Goal: Task Accomplishment & Management: Complete application form

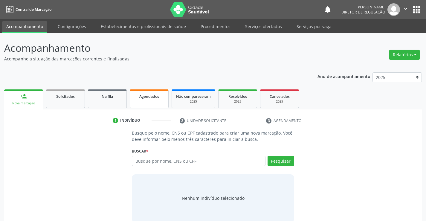
click at [138, 103] on link "Agendados" at bounding box center [149, 98] width 39 height 19
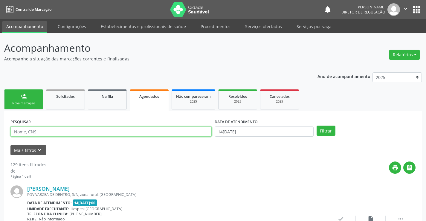
click at [64, 130] on input "text" at bounding box center [110, 132] width 201 height 10
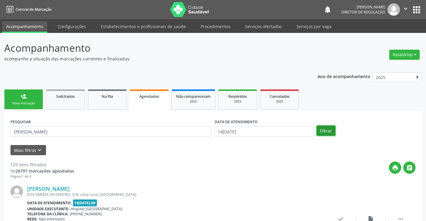
click at [326, 129] on button "Filtrar" at bounding box center [326, 131] width 19 height 10
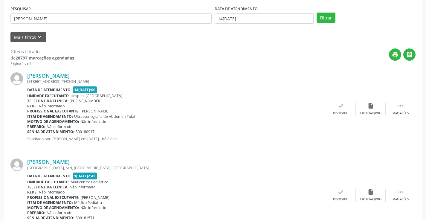
scroll to position [141, 0]
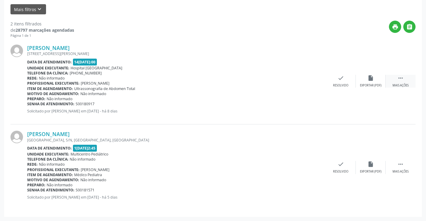
click at [403, 75] on icon "" at bounding box center [400, 78] width 7 height 7
click at [284, 86] on div "Imprimir" at bounding box center [280, 85] width 13 height 4
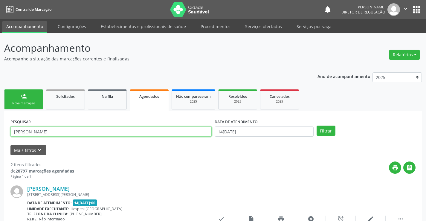
click at [69, 128] on input "enzo" at bounding box center [110, 132] width 201 height 10
type input "e"
type input "anthony"
click at [325, 135] on button "Filtrar" at bounding box center [326, 131] width 19 height 10
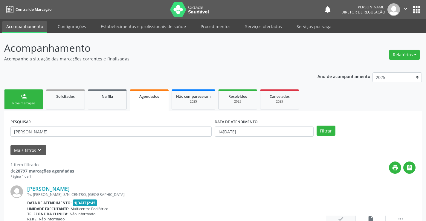
scroll to position [54, 0]
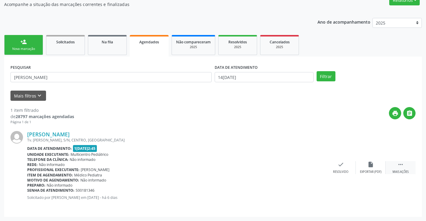
click at [409, 168] on div " Mais ações" at bounding box center [401, 167] width 30 height 13
click at [287, 165] on div "print Imprimir" at bounding box center [281, 167] width 30 height 13
click at [14, 46] on link "person_add Nova marcação" at bounding box center [23, 45] width 39 height 20
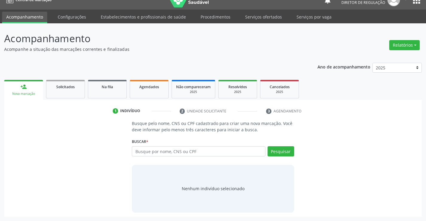
scroll to position [10, 0]
click at [164, 151] on input "text" at bounding box center [198, 151] width 133 height 10
type input "705405421735399"
click at [281, 151] on button "Pesquisar" at bounding box center [281, 151] width 27 height 10
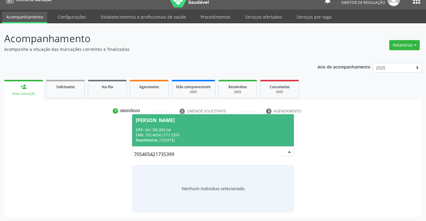
click at [175, 122] on div "[PERSON_NAME]" at bounding box center [155, 120] width 39 height 5
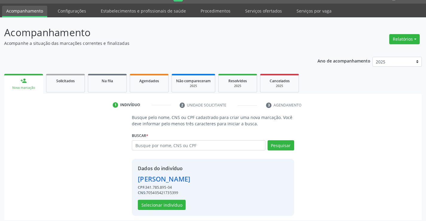
scroll to position [19, 0]
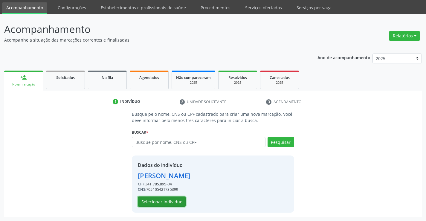
click at [172, 203] on button "Selecionar indivíduo" at bounding box center [162, 201] width 48 height 10
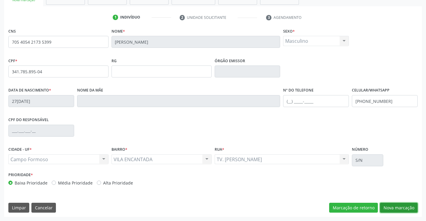
click at [386, 211] on button "Nova marcação" at bounding box center [399, 208] width 38 height 10
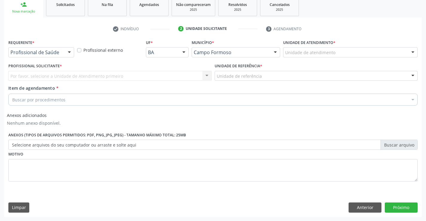
scroll to position [92, 0]
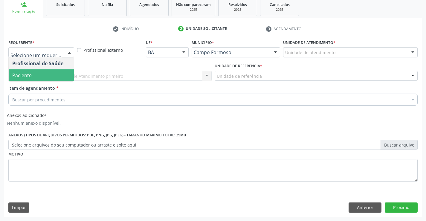
click at [46, 71] on span "Paciente" at bounding box center [41, 75] width 65 height 12
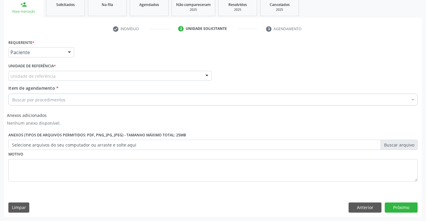
click at [116, 77] on div "Unidade de referência" at bounding box center [109, 76] width 203 height 10
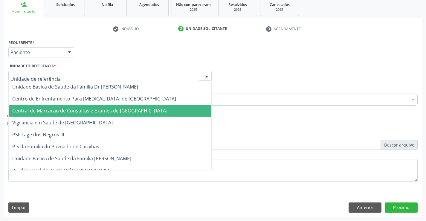
click at [117, 108] on span "Central de Marcacao de Consultas e Exames de [GEOGRAPHIC_DATA]" at bounding box center [89, 110] width 155 height 7
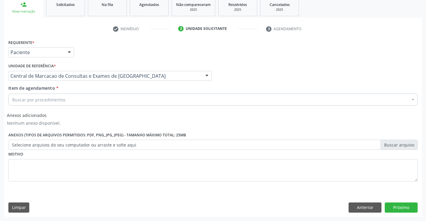
click at [131, 102] on div "Buscar por procedimentos" at bounding box center [212, 100] width 409 height 12
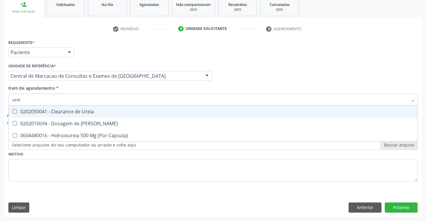
type input "ureia"
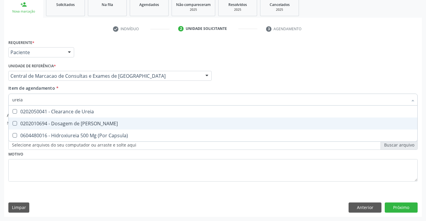
click at [108, 122] on div "0202010694 - Dosagem de [PERSON_NAME]" at bounding box center [213, 123] width 402 height 5
checkbox Ureia "true"
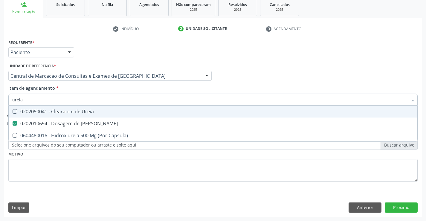
click at [89, 88] on div "Item de agendamento * ureia Desfazer seleção 0202050041 - Clearance de Ureia 02…" at bounding box center [212, 94] width 409 height 19
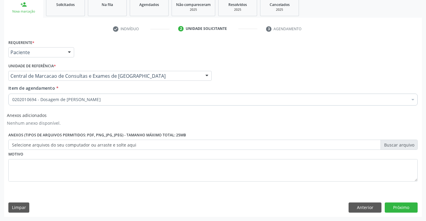
drag, startPoint x: 89, startPoint y: 88, endPoint x: 85, endPoint y: 99, distance: 12.5
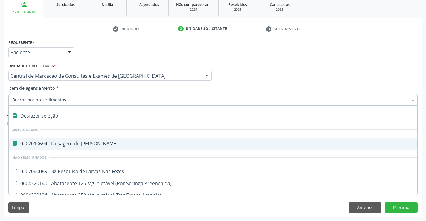
type input "c"
checkbox Ureia "false"
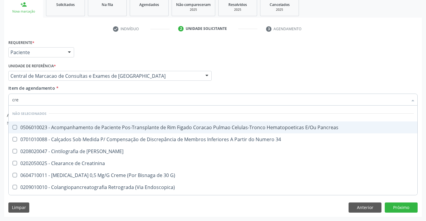
type input "crea"
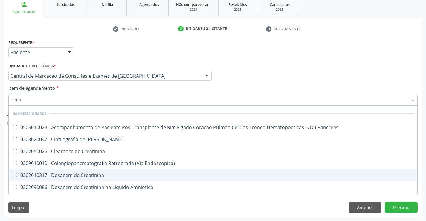
click at [101, 172] on span "0202010317 - Dosagem de Creatinina" at bounding box center [213, 175] width 409 height 12
checkbox Creatinina "true"
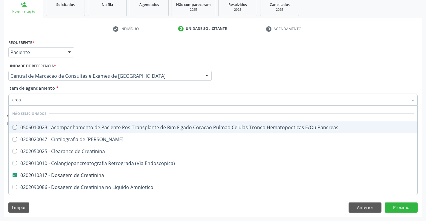
click at [90, 89] on div "Item de agendamento * crea Desfazer seleção Não selecionados 0506010023 - Acomp…" at bounding box center [212, 94] width 409 height 19
checkbox Pancreas "true"
checkbox Creatinina "false"
checkbox Pancreas "true"
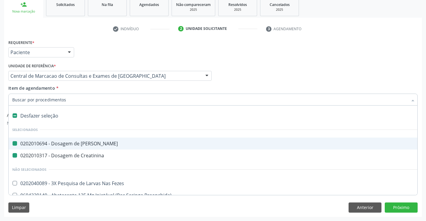
type input "h"
checkbox Ureia "false"
checkbox Creatinina "false"
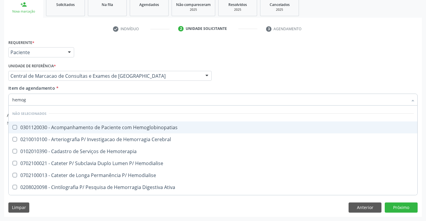
type input "hemogr"
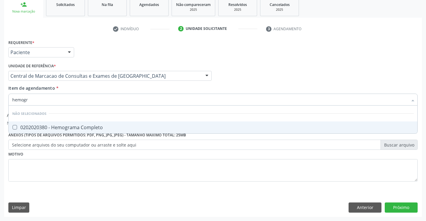
click at [90, 125] on div "0202020380 - Hemograma Completo" at bounding box center [213, 127] width 402 height 5
checkbox Completo "true"
type input "hemogr"
click at [91, 84] on div "Unidade de referência * Central de Marcacao de Consultas e Exames de [GEOGRAPHI…" at bounding box center [110, 73] width 206 height 23
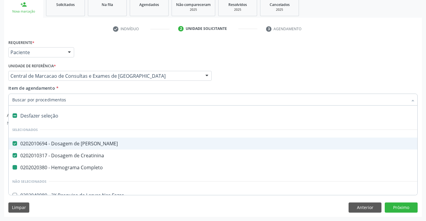
type input "p"
checkbox Completo "false"
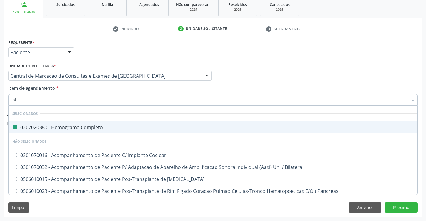
type input "pla"
checkbox Completo "false"
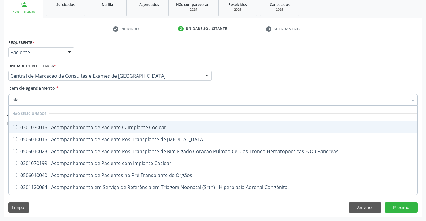
type input "plaq"
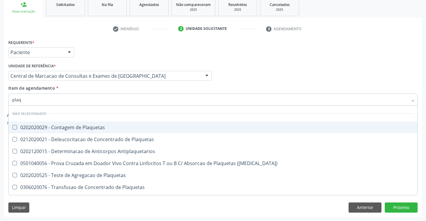
click at [108, 131] on span "0202020029 - Contagem de Plaquetas" at bounding box center [213, 127] width 409 height 12
checkbox Plaquetas "true"
click at [98, 92] on div "Item de agendamento * plaq Desfazer seleção Não selecionados 0202020029 - Conta…" at bounding box center [212, 94] width 409 height 19
checkbox Antiplaquetarios "true"
checkbox Match\) "true"
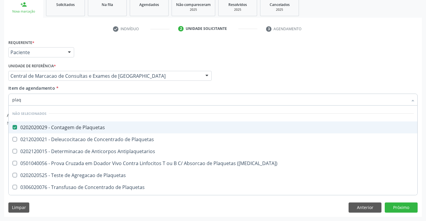
checkbox Plaquetas "true"
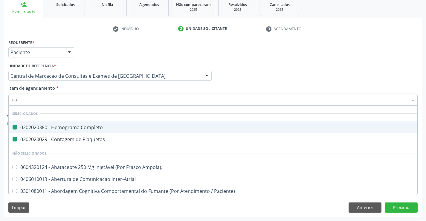
type input "col"
checkbox Completo "false"
checkbox Plaquetas "false"
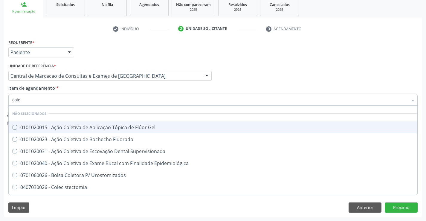
type input "coles"
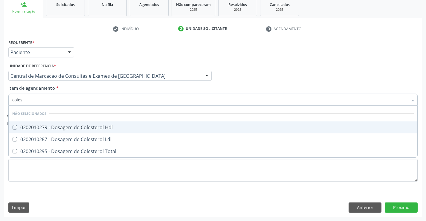
drag, startPoint x: 95, startPoint y: 122, endPoint x: 95, endPoint y: 127, distance: 4.8
click at [95, 127] on span "0202010279 - Dosagem de Colesterol Hdl" at bounding box center [213, 127] width 409 height 12
checkbox Hdl "true"
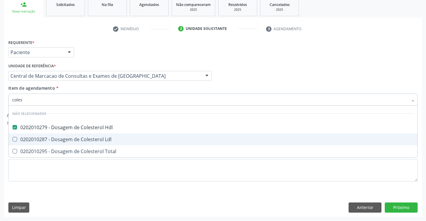
click at [96, 137] on div "0202010287 - Dosagem de Colesterol Ldl" at bounding box center [213, 139] width 402 height 5
checkbox Ldl "true"
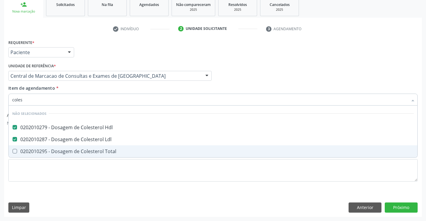
click at [96, 150] on div "0202010295 - Dosagem de Colesterol Total" at bounding box center [213, 151] width 402 height 5
checkbox Total "true"
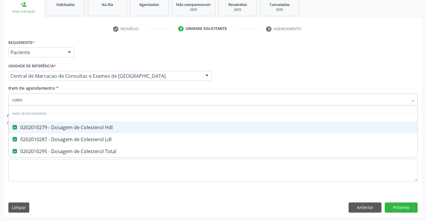
click at [96, 87] on div "Item de agendamento * coles Desfazer seleção Não selecionados 0202010279 - Dosa…" at bounding box center [212, 94] width 409 height 19
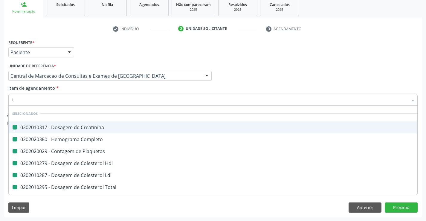
type input "tr"
checkbox Creatinina "false"
checkbox Completo "false"
checkbox Plaquetas "false"
checkbox Hdl "false"
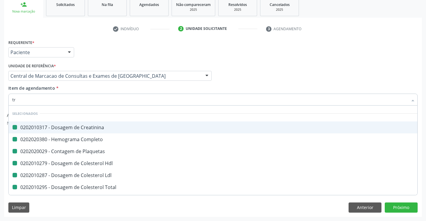
checkbox Ldl "false"
checkbox Total "false"
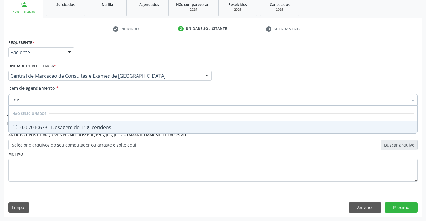
type input "trigl"
click at [97, 128] on div "0202010678 - Dosagem de Triglicerideos" at bounding box center [213, 127] width 402 height 5
checkbox Triglicerideos "true"
click at [94, 89] on div "Item de agendamento * trigl Desfazer seleção Não selecionados 0202010678 - Dosa…" at bounding box center [212, 94] width 409 height 19
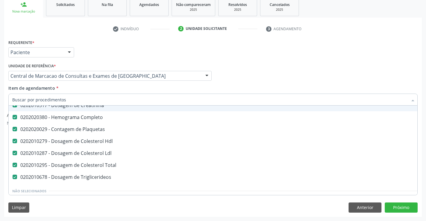
scroll to position [60, 0]
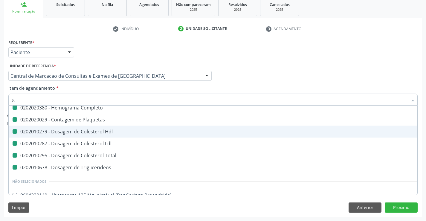
type input "gl"
checkbox Completo "false"
checkbox Plaquetas "false"
checkbox Hdl "false"
checkbox Ldl "false"
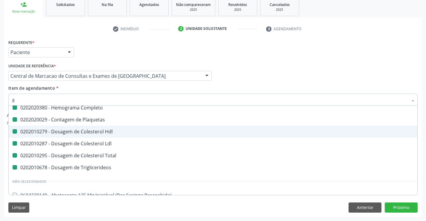
checkbox Total "false"
checkbox Triglicerideos "false"
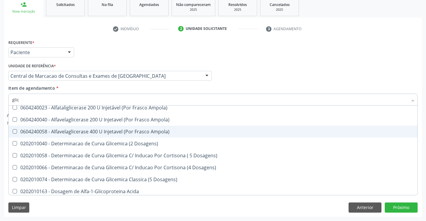
type input "glico"
checkbox Triglicerideos "false"
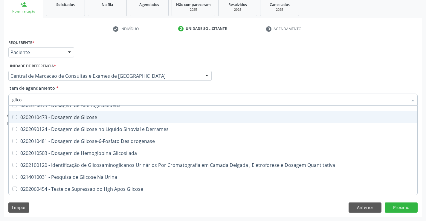
click at [107, 123] on span "0202010473 - Dosagem de Glicose" at bounding box center [213, 117] width 409 height 12
checkbox Glicose "true"
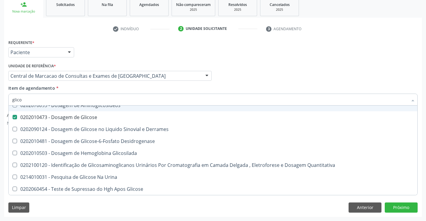
click at [112, 91] on div "Item de agendamento * glico Desfazer seleção Não selecionados 0202010163 - Dosa…" at bounding box center [212, 94] width 409 height 19
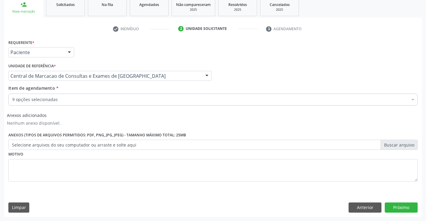
scroll to position [0, 0]
click at [409, 209] on button "Próximo" at bounding box center [401, 207] width 33 height 10
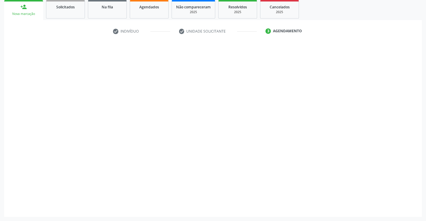
scroll to position [89, 0]
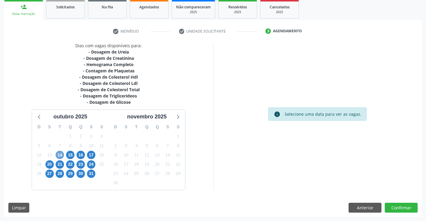
click at [60, 155] on span "14" at bounding box center [60, 155] width 8 height 8
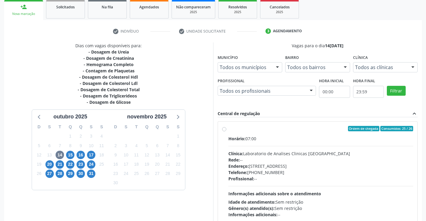
click at [76, 158] on div "16" at bounding box center [81, 154] width 10 height 9
click at [72, 158] on span "15" at bounding box center [70, 155] width 8 height 8
click at [313, 153] on div "Clínica: Laboratorio de Analises Clinicas [GEOGRAPHIC_DATA]" at bounding box center [320, 153] width 185 height 6
click at [226, 131] on input "Ordem de chegada Consumidos: 0 / 30 Horário: 07:00 Clínica: Laboratorio de Anal…" at bounding box center [224, 128] width 4 height 5
radio input "true"
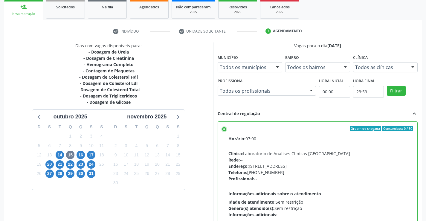
scroll to position [136, 0]
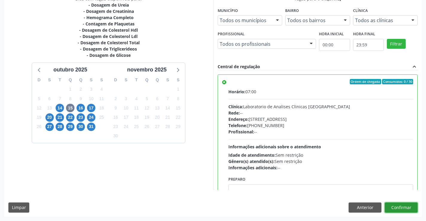
click at [403, 209] on button "Confirmar" at bounding box center [401, 207] width 33 height 10
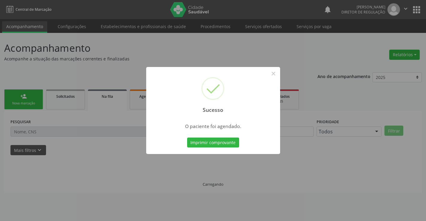
scroll to position [0, 0]
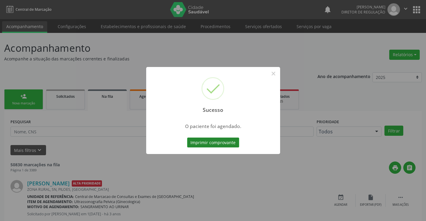
click at [210, 141] on button "Imprimir comprovante" at bounding box center [213, 143] width 52 height 10
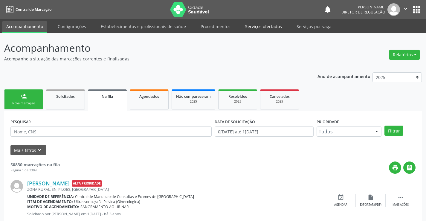
click at [267, 26] on link "Serviços ofertados" at bounding box center [263, 26] width 45 height 10
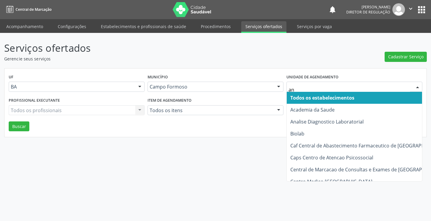
type input "ana"
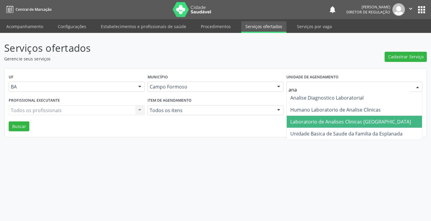
click at [314, 119] on span "Laboratorio de Analises Clinicas [GEOGRAPHIC_DATA]" at bounding box center [350, 121] width 121 height 7
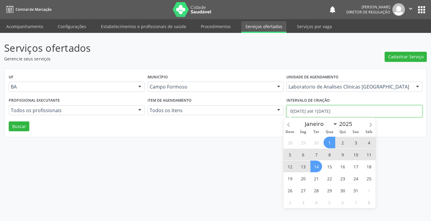
click at [301, 109] on input "01/10/2025 até 14/10/2025" at bounding box center [354, 111] width 136 height 12
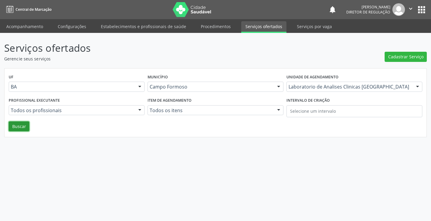
click at [20, 126] on button "Buscar" at bounding box center [19, 126] width 21 height 10
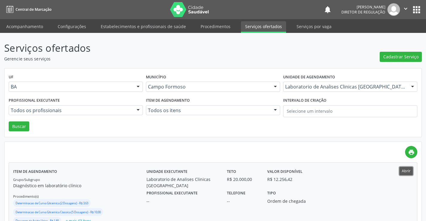
click at [407, 170] on button "Abrir" at bounding box center [406, 171] width 13 height 8
click at [29, 27] on link "Acompanhamento" at bounding box center [24, 26] width 45 height 10
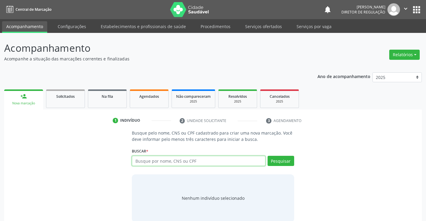
click at [182, 163] on input "text" at bounding box center [198, 161] width 133 height 10
type input "702400044862625"
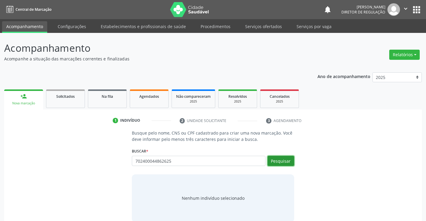
click at [287, 158] on button "Pesquisar" at bounding box center [281, 161] width 27 height 10
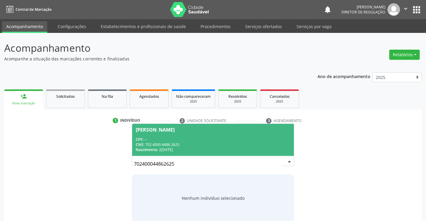
click at [183, 151] on div "Nascimento: 28/10/1975" at bounding box center [213, 149] width 154 height 5
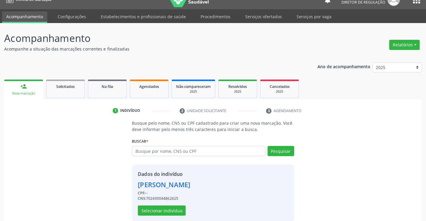
scroll to position [19, 0]
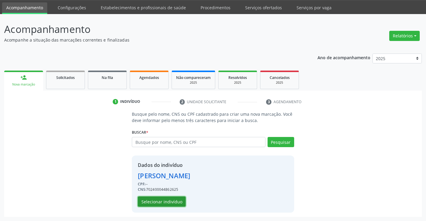
click at [167, 200] on button "Selecionar indivíduo" at bounding box center [162, 201] width 48 height 10
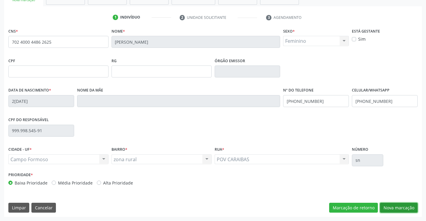
click at [408, 204] on button "Nova marcação" at bounding box center [399, 208] width 38 height 10
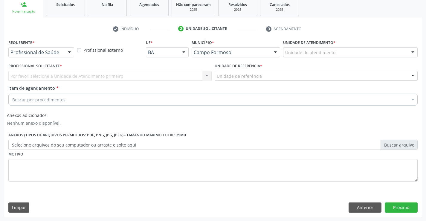
scroll to position [92, 0]
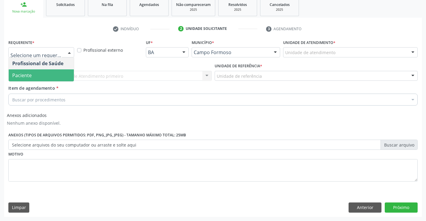
click at [53, 72] on span "Paciente" at bounding box center [41, 75] width 65 height 12
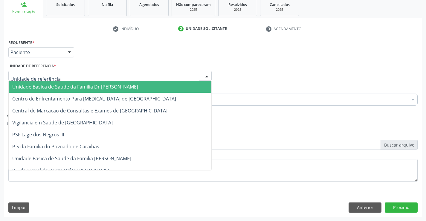
click at [104, 73] on div at bounding box center [109, 76] width 203 height 10
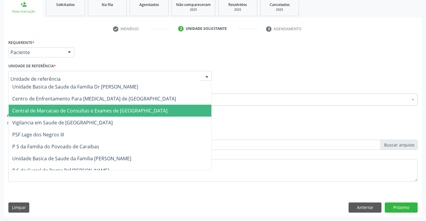
click at [105, 108] on span "Central de Marcacao de Consultas e Exames de [GEOGRAPHIC_DATA]" at bounding box center [89, 110] width 155 height 7
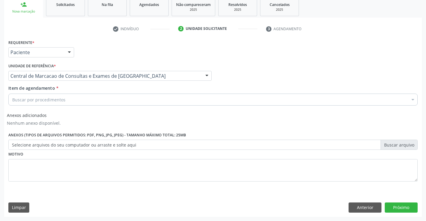
click at [134, 96] on div "Buscar por procedimentos" at bounding box center [212, 100] width 409 height 12
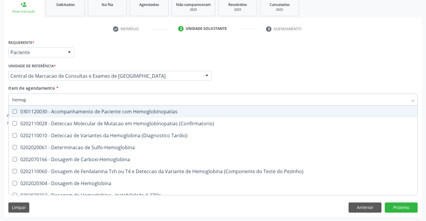
type input "hemogr"
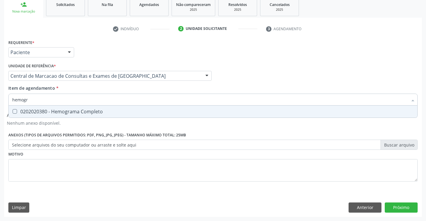
click at [128, 110] on div "0202020380 - Hemograma Completo" at bounding box center [213, 111] width 402 height 5
checkbox Completo "true"
type input "hemogr"
click at [127, 82] on div "Unidade de referência * Central de Marcacao de Consultas e Exames de [GEOGRAPHI…" at bounding box center [110, 73] width 206 height 23
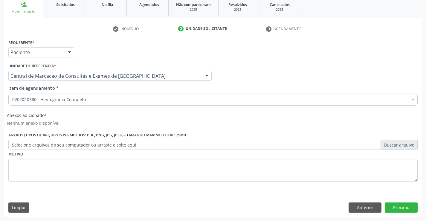
click at [106, 96] on div "0202020380 - Hemograma Completo" at bounding box center [212, 100] width 409 height 12
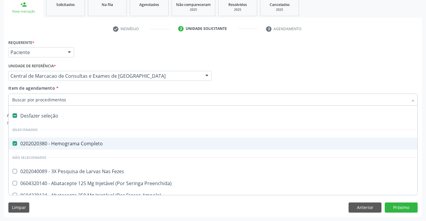
type input "p"
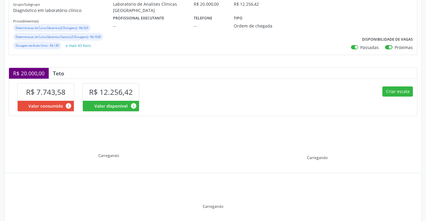
scroll to position [103, 0]
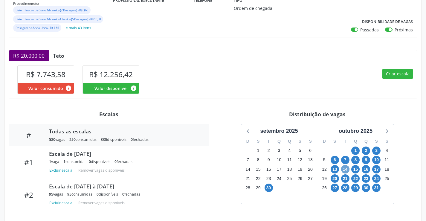
click at [347, 169] on span "14" at bounding box center [345, 169] width 8 height 8
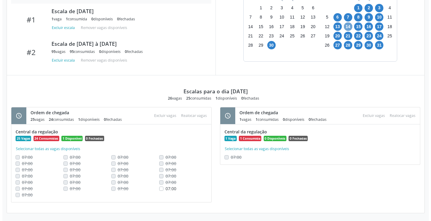
scroll to position [246, 0]
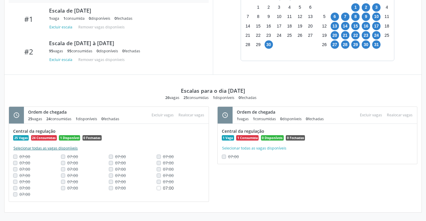
click at [51, 147] on button "Selecionar todas as vagas disponíveis" at bounding box center [45, 148] width 65 height 6
checkbox input "true"
click at [156, 114] on button "Excluir vagas" at bounding box center [162, 115] width 27 height 8
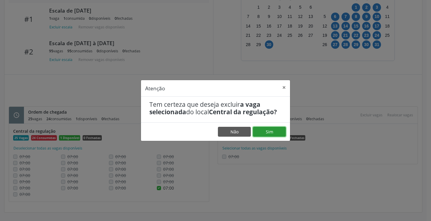
click at [276, 132] on button "Sim" at bounding box center [269, 132] width 33 height 10
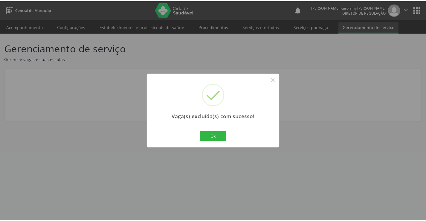
scroll to position [0, 0]
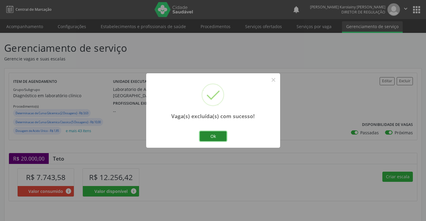
click at [212, 135] on button "Ok" at bounding box center [213, 136] width 27 height 10
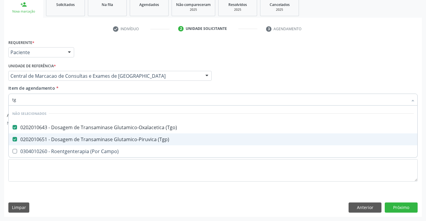
type input "tg"
click at [106, 91] on div "Item de agendamento * tg Desfazer seleção Não selecionados 0202010643 - Dosagem…" at bounding box center [212, 94] width 409 height 19
checkbox Campo\) "true"
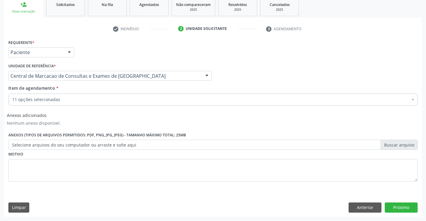
scroll to position [92, 0]
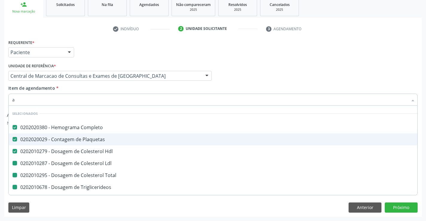
type input "ac"
checkbox Ldl "false"
checkbox Total "false"
checkbox Triglicerideos "false"
checkbox Ureia "false"
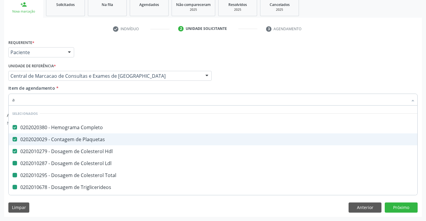
checkbox Creatinina "false"
checkbox Urina "false"
checkbox \(Tgo\) "false"
checkbox \(Tgp\) "false"
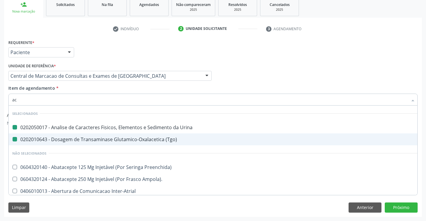
type input "aci"
checkbox Urina "false"
checkbox \(Tgo\) "false"
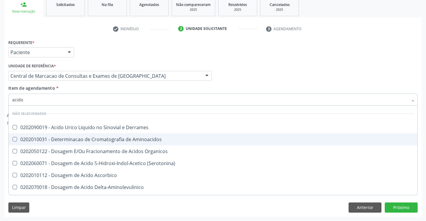
type input "acido u"
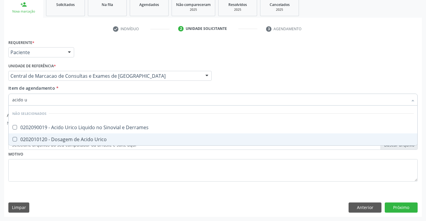
click at [102, 138] on div "0202010120 - Dosagem de Acido Urico" at bounding box center [213, 139] width 402 height 5
checkbox Urico "true"
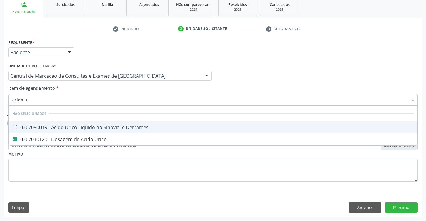
type input "acido u"
click at [97, 89] on div "Item de agendamento * acido u Desfazer seleção Não selecionados 0202090019 - Ac…" at bounding box center [212, 94] width 409 height 19
checkbox Derrames "true"
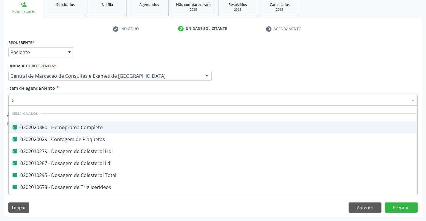
type input "gl"
checkbox Total "false"
checkbox Triglicerideos "false"
checkbox Ureia "false"
checkbox Creatinina "false"
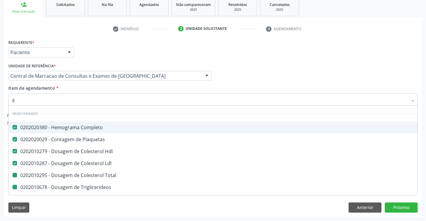
checkbox \(Tgo\) "false"
checkbox \(Tgp\) "false"
checkbox Urico "false"
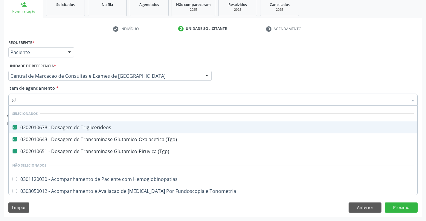
type input "gli"
checkbox \(Tgp\) "false"
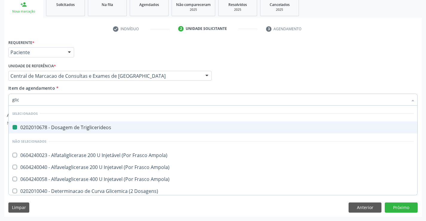
type input "glico"
checkbox Triglicerideos "false"
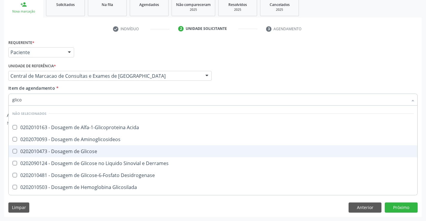
click at [98, 147] on span "0202010473 - Dosagem de Glicose" at bounding box center [213, 151] width 409 height 12
checkbox Glicose "true"
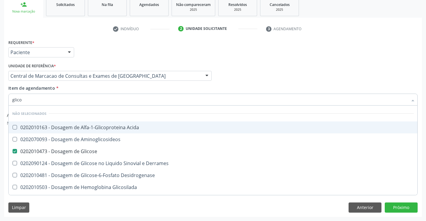
click at [98, 94] on input "glico" at bounding box center [210, 100] width 396 height 12
click at [98, 102] on input "glico" at bounding box center [210, 100] width 396 height 12
type input "glico"
click at [94, 84] on div "Unidade de referência * Central de Marcacao de Consultas e Exames de [GEOGRAPHI…" at bounding box center [110, 73] width 206 height 23
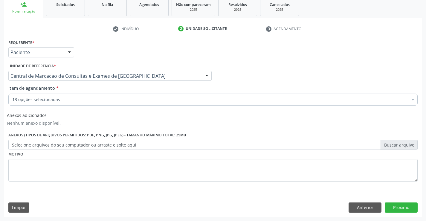
checkbox Completo "true"
checkbox Total "true"
checkbox Triglicerideos "true"
checkbox Ureia "true"
checkbox Creatinina "true"
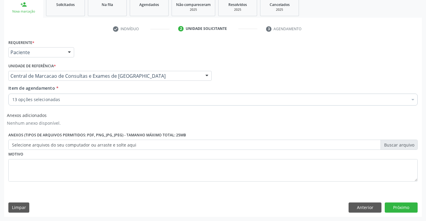
checkbox Urina "true"
checkbox Ldl "true"
checkbox Plaquetas "true"
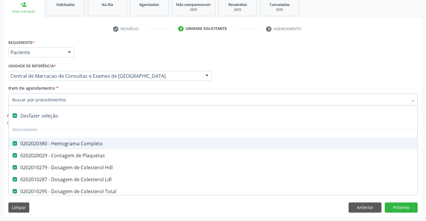
click at [92, 103] on div at bounding box center [212, 100] width 409 height 12
type input "f"
checkbox Hdl "false"
checkbox Total "false"
checkbox Triglicerideos "false"
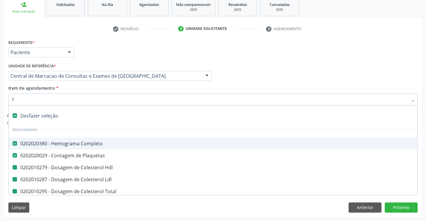
checkbox Ureia "false"
checkbox Creatinina "false"
checkbox Urina "false"
checkbox Ldl "false"
checkbox \(Tgo\) "false"
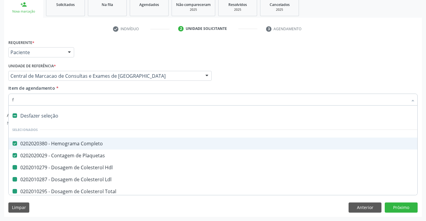
checkbox \(Tgp\) "false"
checkbox Urico "false"
checkbox Glicose "false"
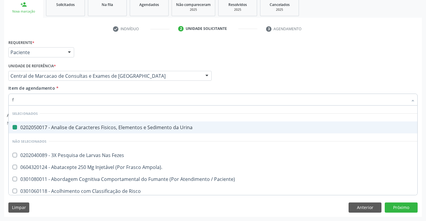
type input "fe"
checkbox Urina "false"
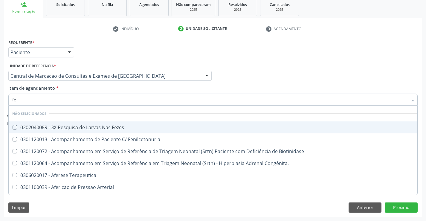
type input "fez"
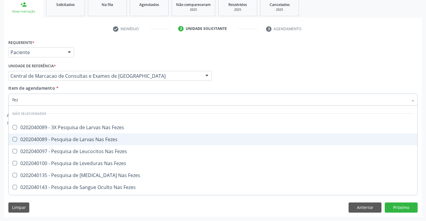
click at [100, 137] on div "0202040089 - Pesquisa de Larvas Nas Fezes" at bounding box center [213, 139] width 402 height 5
checkbox Fezes "true"
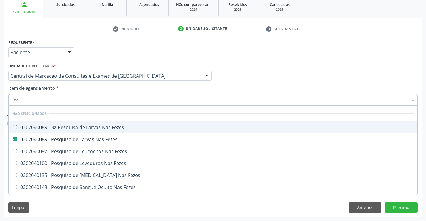
click at [100, 91] on div "Item de agendamento * fez [PERSON_NAME] seleção Não selecionados 0202040089 - 3…" at bounding box center [212, 94] width 409 height 19
checkbox Fezes "true"
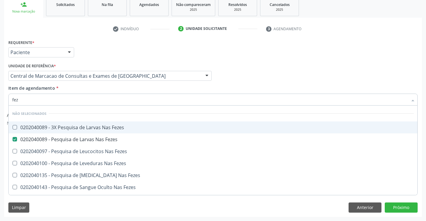
checkbox Fezes "true"
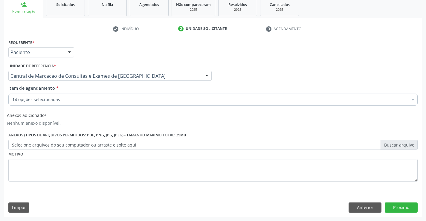
click at [84, 103] on div "14 opções selecionadas" at bounding box center [212, 100] width 409 height 12
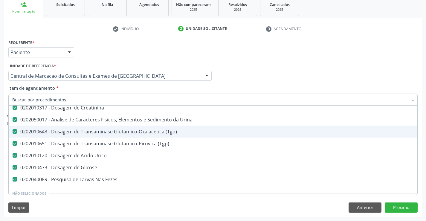
scroll to position [150, 0]
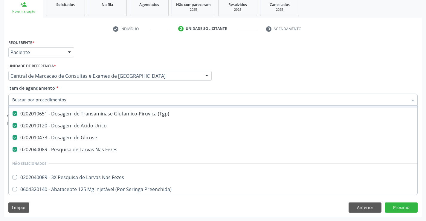
click at [298, 86] on div "Item de agendamento * Desfazer seleção Selecionados 0202020380 - Hemograma Comp…" at bounding box center [212, 94] width 409 height 19
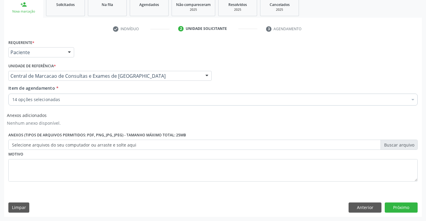
scroll to position [0, 0]
click at [405, 206] on button "Próximo" at bounding box center [401, 207] width 33 height 10
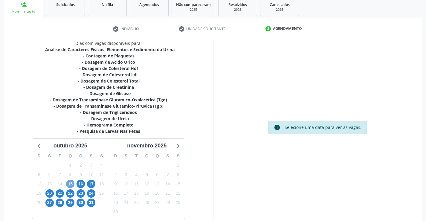
click at [70, 184] on span "15" at bounding box center [70, 184] width 8 height 8
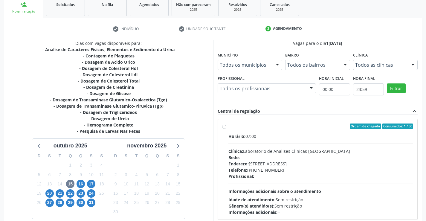
click at [335, 144] on div "Horário: 07:00 Clínica: Laboratorio de Analises Clinicas [GEOGRAPHIC_DATA] Rede…" at bounding box center [320, 174] width 185 height 82
click at [226, 129] on input "Ordem de chegada Consumidos: 1 / 30 Horário: 07:00 Clínica: Laboratorio de Anal…" at bounding box center [224, 126] width 4 height 5
radio input "true"
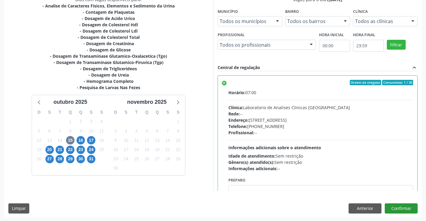
scroll to position [136, 0]
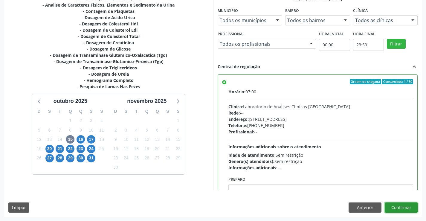
click at [400, 209] on button "Confirmar" at bounding box center [401, 207] width 33 height 10
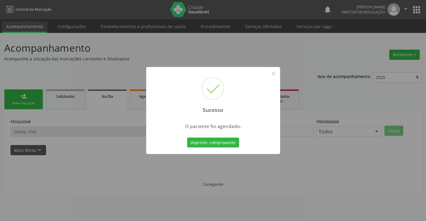
scroll to position [0, 0]
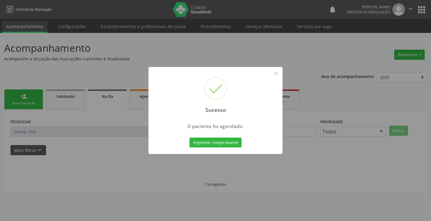
click at [189, 138] on button "Imprimir comprovante" at bounding box center [215, 143] width 52 height 10
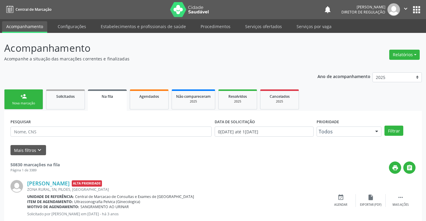
click at [34, 100] on link "person_add Nova marcação" at bounding box center [23, 99] width 39 height 20
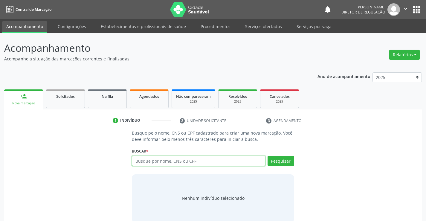
click at [151, 157] on input "text" at bounding box center [198, 161] width 133 height 10
type input "705405421735399"
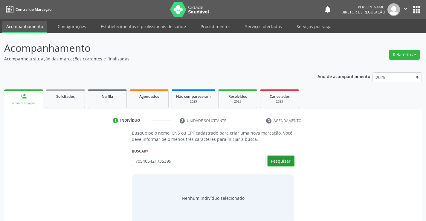
click at [286, 164] on button "Pesquisar" at bounding box center [281, 161] width 27 height 10
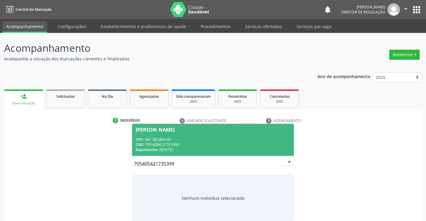
click at [199, 151] on div "Nascimento: [DATE]" at bounding box center [213, 149] width 154 height 5
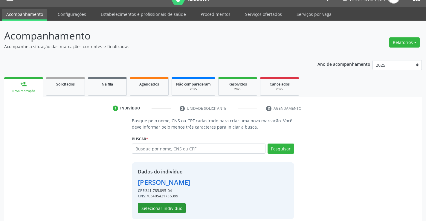
scroll to position [19, 0]
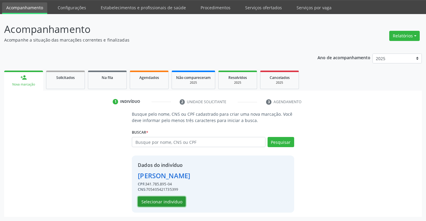
click at [162, 199] on button "Selecionar indivíduo" at bounding box center [162, 201] width 48 height 10
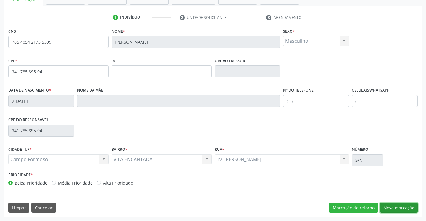
click at [392, 204] on button "Nova marcação" at bounding box center [399, 208] width 38 height 10
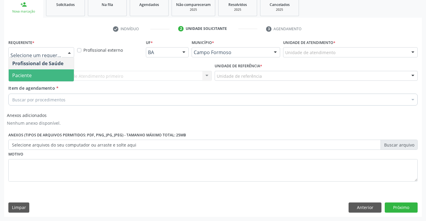
click at [58, 77] on span "Paciente" at bounding box center [41, 75] width 65 height 12
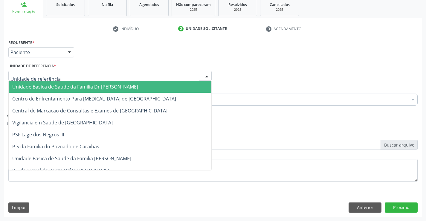
click at [121, 74] on div at bounding box center [109, 76] width 203 height 10
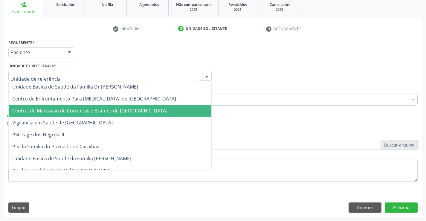
drag, startPoint x: 128, startPoint y: 107, endPoint x: 168, endPoint y: 100, distance: 41.2
click at [128, 106] on span "Central de Marcacao de Consultas e Exames de [GEOGRAPHIC_DATA]" at bounding box center [110, 111] width 203 height 12
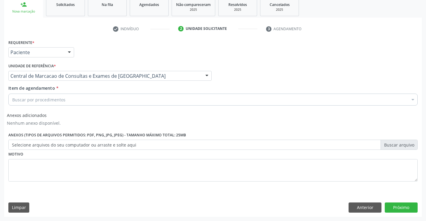
click at [169, 100] on div "Buscar por procedimentos" at bounding box center [212, 100] width 409 height 12
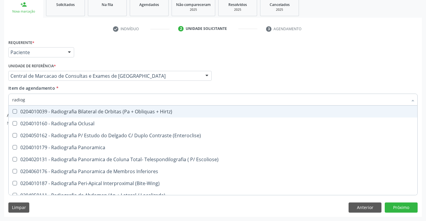
type input "radiogr"
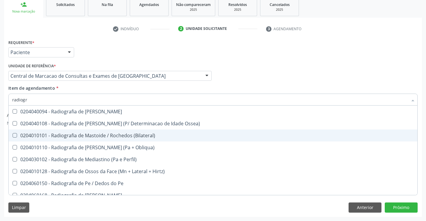
scroll to position [628, 0]
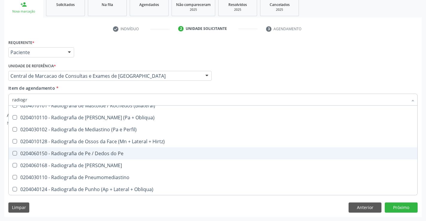
click at [110, 152] on div "0204060150 - Radiografia de Pe / Dedos do Pe" at bounding box center [213, 153] width 402 height 5
checkbox Pe "true"
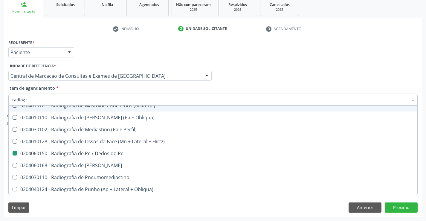
click at [281, 89] on div "Item de agendamento * radiogr Desfazer seleção 0204010039 - Radiografia Bilater…" at bounding box center [212, 94] width 409 height 19
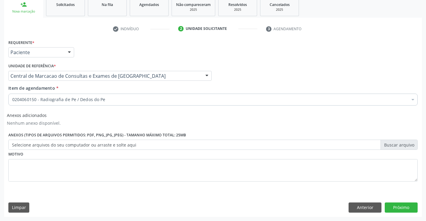
scroll to position [0, 0]
click at [396, 203] on button "Próximo" at bounding box center [401, 207] width 33 height 10
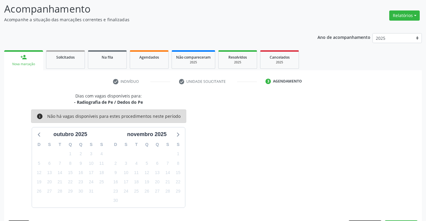
scroll to position [57, 0]
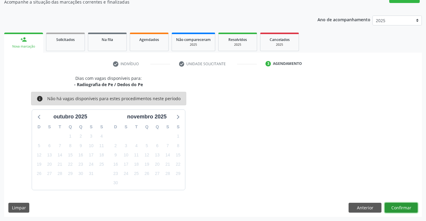
click at [396, 210] on button "Confirmar" at bounding box center [401, 208] width 33 height 10
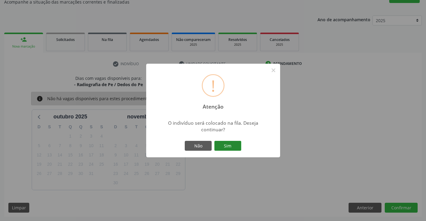
click at [240, 147] on button "Sim" at bounding box center [227, 146] width 27 height 10
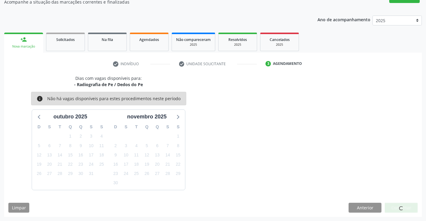
scroll to position [0, 0]
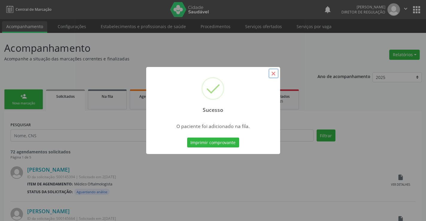
click at [274, 74] on button "×" at bounding box center [274, 73] width 10 height 10
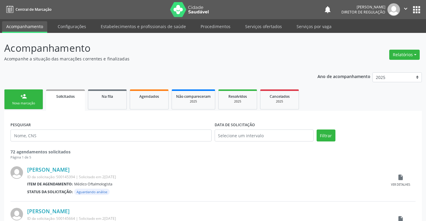
click at [27, 94] on link "person_add Nova marcação" at bounding box center [23, 99] width 39 height 20
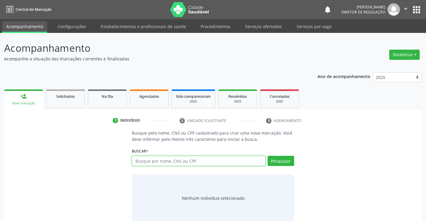
click at [161, 163] on input "text" at bounding box center [198, 161] width 133 height 10
type input "704100766442280"
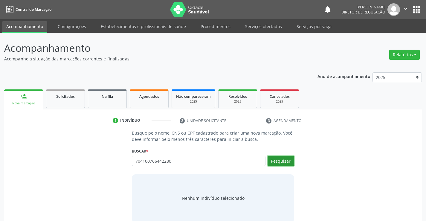
click at [282, 164] on button "Pesquisar" at bounding box center [281, 161] width 27 height 10
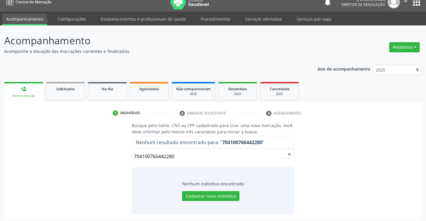
scroll to position [10, 0]
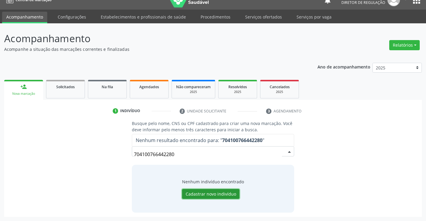
click at [219, 193] on button "Cadastrar novo indivíduo" at bounding box center [210, 194] width 57 height 10
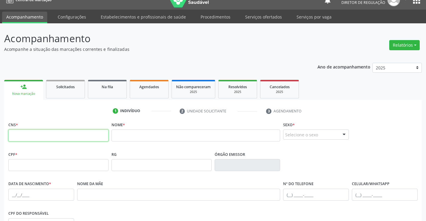
click at [75, 136] on input "text" at bounding box center [58, 135] width 100 height 12
type input "704 1007 6644 2280"
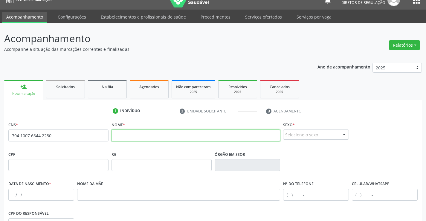
click at [247, 140] on input "text" at bounding box center [196, 135] width 169 height 12
type input "CASSIA LEIDIANA [PERSON_NAME]"
click at [316, 132] on div "Selecione o sexo" at bounding box center [316, 134] width 66 height 10
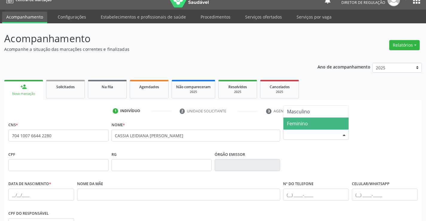
click at [319, 119] on span "Feminino" at bounding box center [316, 124] width 65 height 12
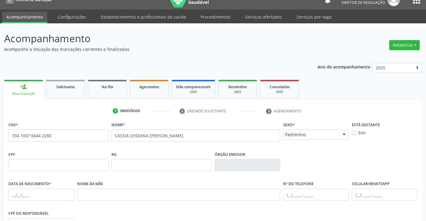
click at [355, 130] on div "Sim" at bounding box center [385, 132] width 66 height 6
click at [356, 135] on div "Sim" at bounding box center [385, 132] width 66 height 6
click at [358, 132] on label "Sim" at bounding box center [361, 132] width 7 height 6
click at [354, 132] on input "Sim" at bounding box center [354, 131] width 4 height 5
checkbox input "true"
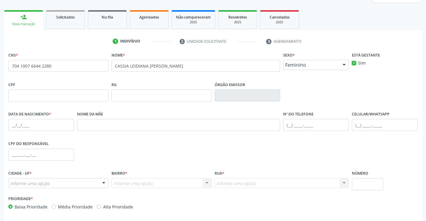
scroll to position [99, 0]
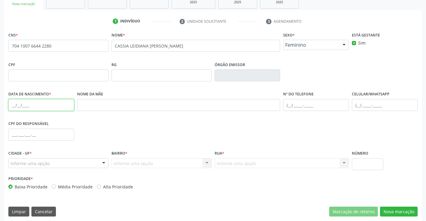
click at [56, 105] on input "text" at bounding box center [41, 105] width 66 height 12
type input "[DATE]"
click at [379, 106] on input "text" at bounding box center [385, 105] width 66 height 12
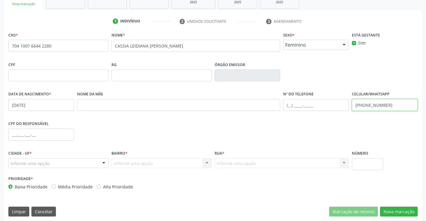
type input "[PHONE_NUMBER]"
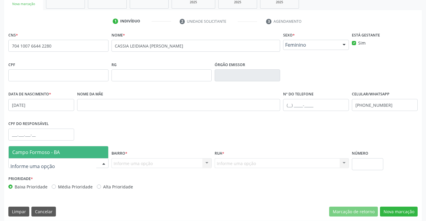
click at [84, 163] on div at bounding box center [58, 163] width 100 height 10
click at [80, 153] on span "Campo Formoso - BA" at bounding box center [59, 152] width 100 height 12
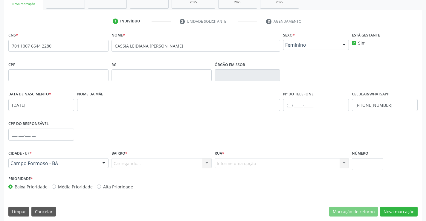
click at [165, 160] on div "Carregando... Nenhum resultado encontrado para: " " Nenhuma opção encontrada. D…" at bounding box center [162, 163] width 100 height 10
click at [165, 160] on div "Informe uma opção" at bounding box center [162, 163] width 100 height 10
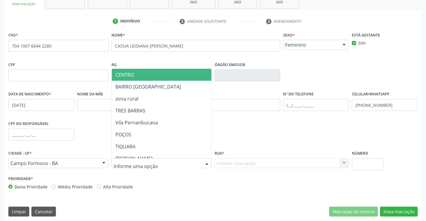
click at [166, 78] on span "CENTRO" at bounding box center [176, 75] width 129 height 12
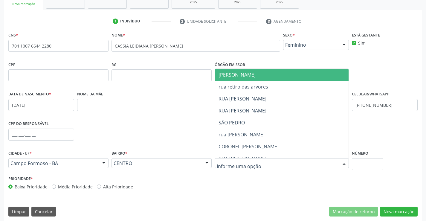
click at [239, 167] on div at bounding box center [282, 163] width 135 height 10
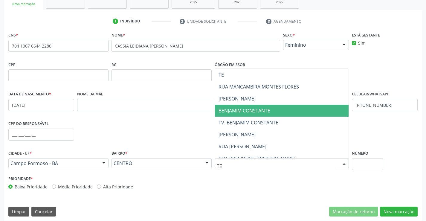
scroll to position [30, 0]
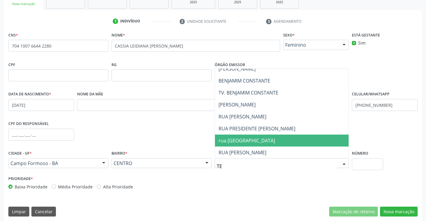
type input "TEI"
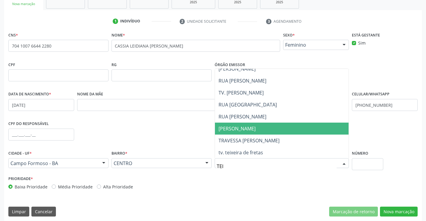
click at [256, 129] on span "[PERSON_NAME]" at bounding box center [237, 128] width 37 height 7
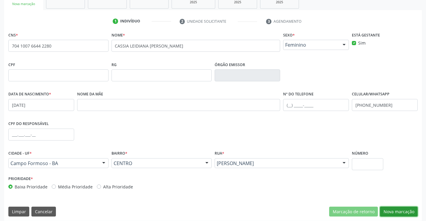
click at [397, 213] on button "Nova marcação" at bounding box center [399, 212] width 38 height 10
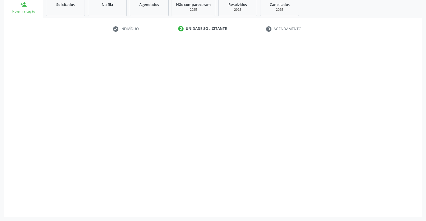
scroll to position [92, 0]
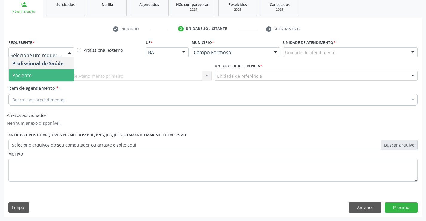
click at [51, 70] on span "Paciente" at bounding box center [41, 75] width 65 height 12
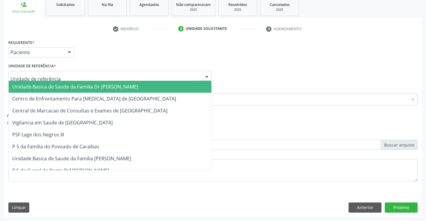
click at [129, 72] on div at bounding box center [109, 76] width 203 height 10
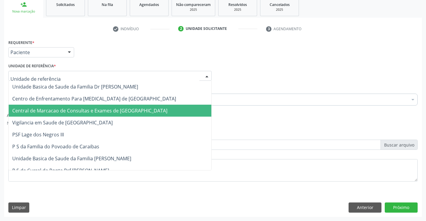
click at [127, 106] on span "Central de Marcacao de Consultas e Exames de [GEOGRAPHIC_DATA]" at bounding box center [110, 111] width 203 height 12
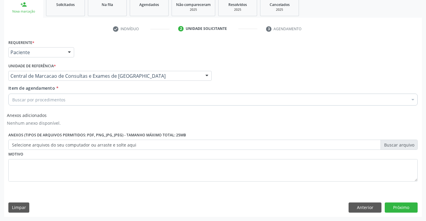
click at [133, 100] on div "Buscar por procedimentos" at bounding box center [212, 100] width 409 height 12
click at [17, 98] on input "URNA" at bounding box center [210, 100] width 396 height 12
type input "URINA"
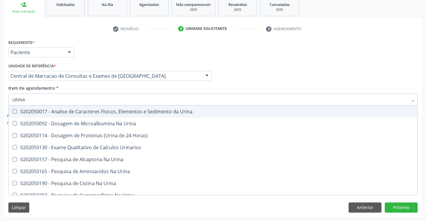
click at [124, 112] on div "0202050017 - Analise de Caracteres Fisicos, Elementos e Sedimento da Urina" at bounding box center [213, 111] width 402 height 5
checkbox Urina "true"
type input "URINA"
click at [121, 90] on div "Item de agendamento * [PERSON_NAME] seleção 0202050017 - Analise de Caracteres …" at bounding box center [212, 94] width 409 height 19
checkbox Urina "true"
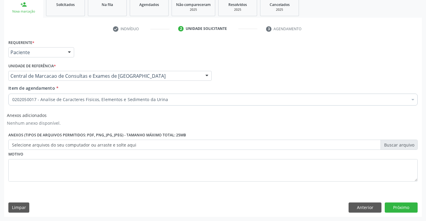
click at [120, 103] on div "0202050017 - Analise de Caracteres Fisicos, Elementos e Sedimento da Urina" at bounding box center [212, 100] width 409 height 12
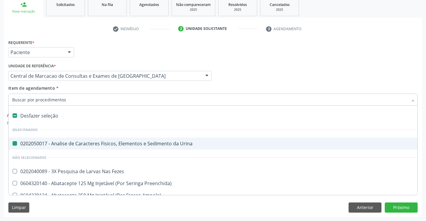
type input "H"
checkbox Urina "false"
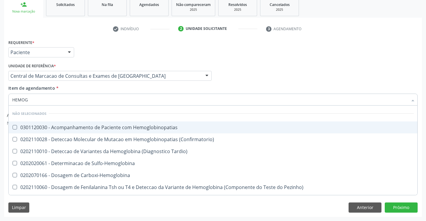
type input "HEMOGR"
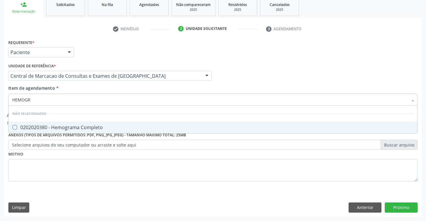
click at [113, 129] on div "0202020380 - Hemograma Completo" at bounding box center [213, 127] width 402 height 5
checkbox Completo "true"
type input "HEMOGR"
click at [101, 90] on div "Item de agendamento * HEMOGR Desfazer seleção Não selecionados 0202020380 - Hem…" at bounding box center [212, 94] width 409 height 19
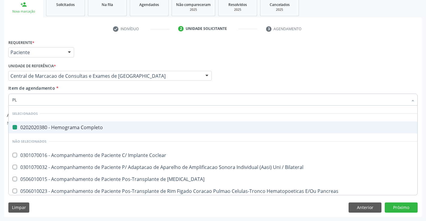
type input "PLA"
checkbox Completo "false"
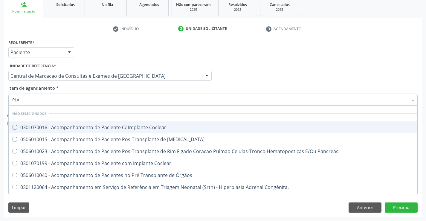
type input "PLAQ"
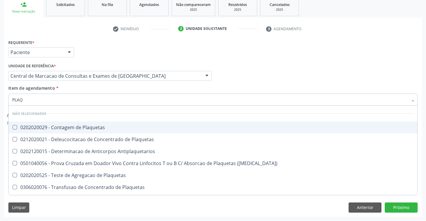
click at [106, 124] on span "0202020029 - Contagem de Plaquetas" at bounding box center [213, 127] width 409 height 12
checkbox Plaquetas "true"
type input "PLAQ"
click at [106, 88] on div "Item de agendamento * PLAQ Desfazer seleção Não selecionados 0202020029 - Conta…" at bounding box center [212, 94] width 409 height 19
checkbox Antiplaquetarios "true"
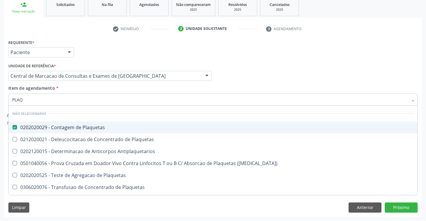
checkbox Plaquetas "true"
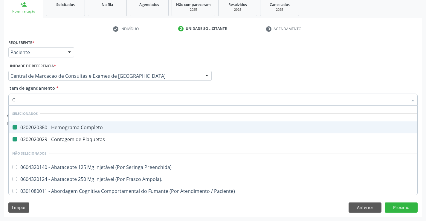
type input "GL"
checkbox Completo "false"
checkbox Plaquetas "false"
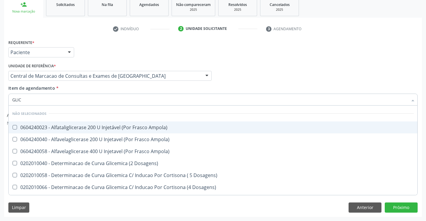
type input "GLICO"
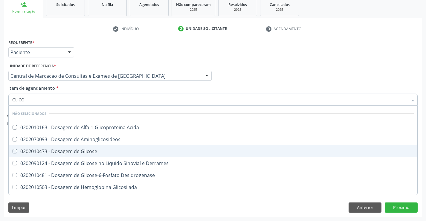
click at [98, 151] on div "0202010473 - Dosagem de Glicose" at bounding box center [213, 151] width 402 height 5
checkbox Glicose "true"
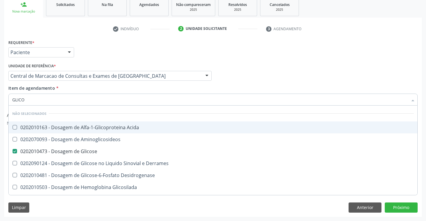
click at [98, 92] on div "Item de agendamento * GLICO Desfazer seleção Não selecionados 0202010163 - Dosa…" at bounding box center [212, 94] width 409 height 19
checkbox Acida "true"
checkbox Aminoglicosideos "true"
checkbox Derrames "true"
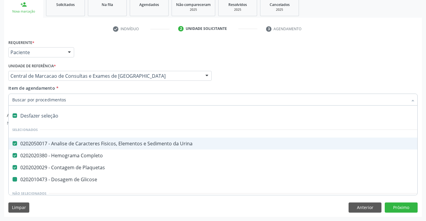
type input "U"
checkbox Glicose "false"
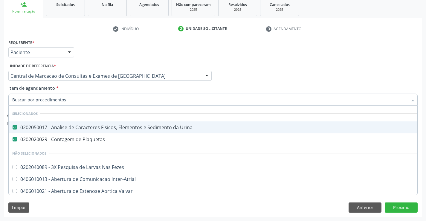
checkbox Fezes "true"
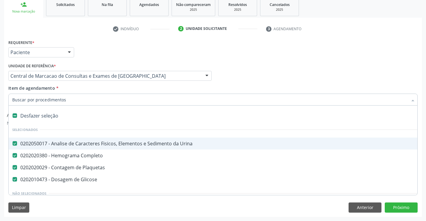
type input "F"
checkbox Glicose "false"
checkbox Plaquetas "false"
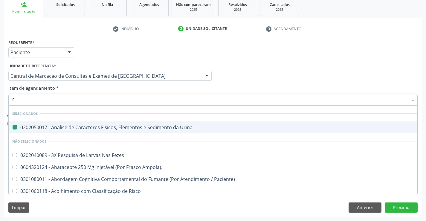
type input "FE"
checkbox Urina "false"
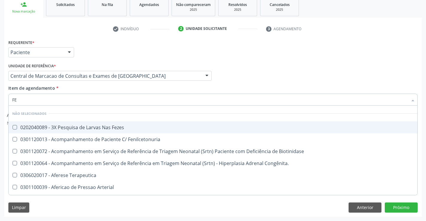
type input "FEZ"
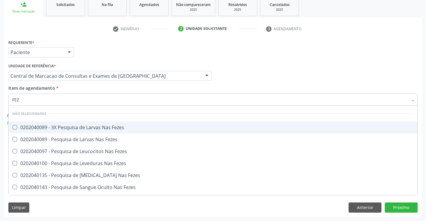
click at [99, 126] on div "0202040089 - 3X Pesquisa de Larvas Nas Fezes" at bounding box center [213, 127] width 402 height 5
checkbox Fezes "false"
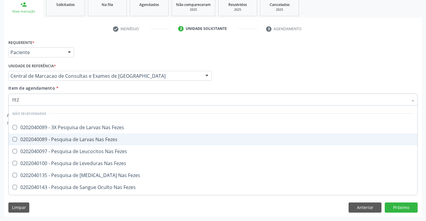
click at [100, 139] on div "0202040089 - Pesquisa de Larvas Nas Fezes" at bounding box center [213, 139] width 402 height 5
checkbox Fezes "true"
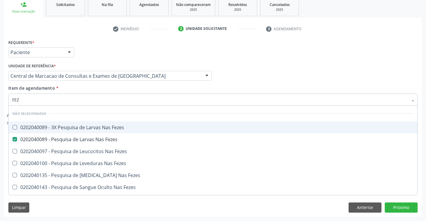
click at [100, 91] on div "Item de agendamento * FEZ [PERSON_NAME] seleção Não selecionados 0202040089 - 3…" at bounding box center [212, 94] width 409 height 19
checkbox Fezes "true"
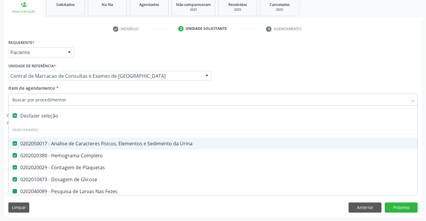
type input "U"
checkbox Fezes "false"
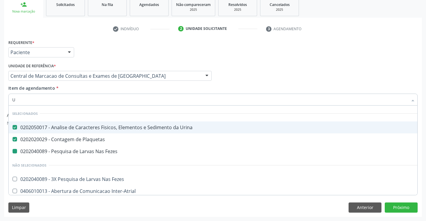
type input "UR"
checkbox Fezes "false"
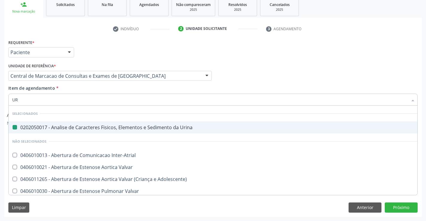
type input "URE"
checkbox Urina "false"
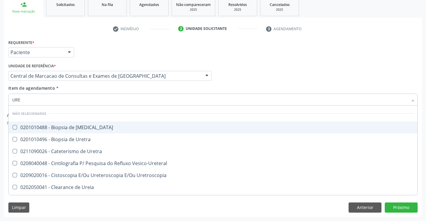
type input "UREI"
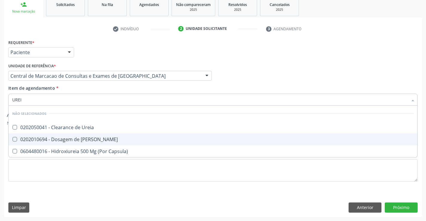
click at [95, 134] on span "0202010694 - Dosagem de [PERSON_NAME]" at bounding box center [213, 139] width 409 height 12
checkbox Ureia "true"
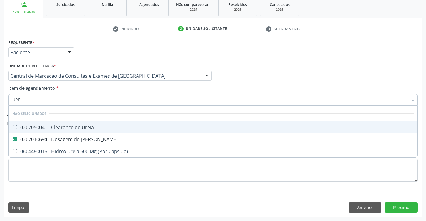
type input "UREI"
click at [93, 89] on div "Item de agendamento * [PERSON_NAME] seleção Não selecionados 0202050041 - Clear…" at bounding box center [212, 94] width 409 height 19
checkbox Ureia "true"
checkbox Capsula\) "true"
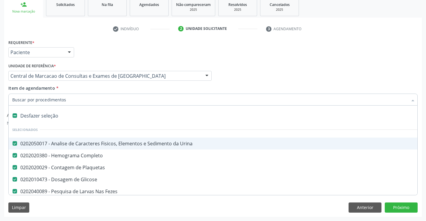
click at [92, 105] on div at bounding box center [212, 100] width 409 height 12
type input "C"
checkbox Ureia "false"
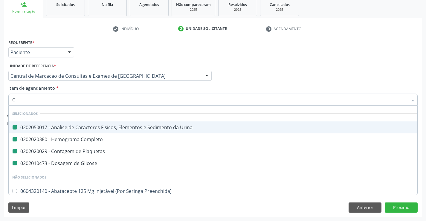
type input "CR"
checkbox Urina "false"
checkbox Plaquetas "false"
checkbox Completo "false"
checkbox Glicose "false"
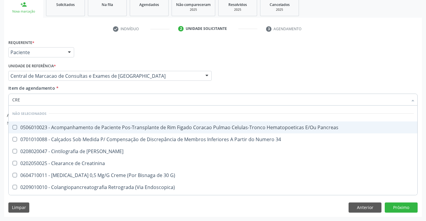
type input "CREA"
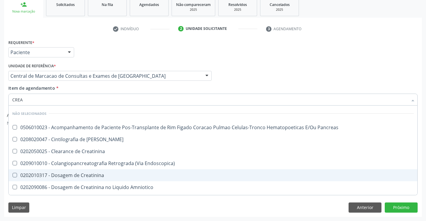
click at [99, 173] on div "0202010317 - Dosagem de Creatinina" at bounding box center [213, 175] width 402 height 5
checkbox Creatinina "true"
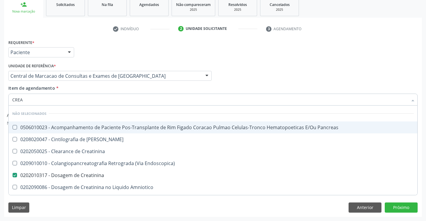
click at [93, 92] on div "Item de agendamento * CREA Desfazer seleção Não selecionados 0506010023 - Acomp…" at bounding box center [212, 94] width 409 height 19
checkbox Pancreas "true"
checkbox Creatinina "true"
checkbox Pancreas "true"
checkbox Endoscopica\) "true"
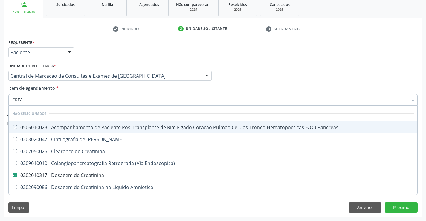
checkbox Amniotico "true"
checkbox \(Cpk\) "true"
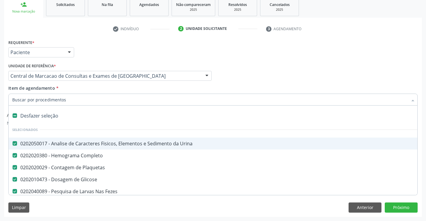
type input "T"
checkbox Ureia "false"
checkbox Creatinina "false"
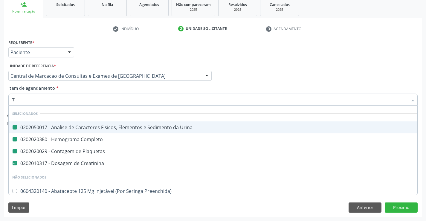
type input "TG"
checkbox Urina "false"
checkbox Plaquetas "false"
checkbox Completo "false"
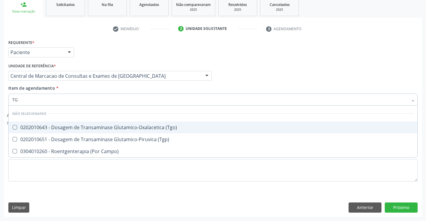
click at [86, 127] on div "0202010643 - Dosagem de Transaminase Glutamico-Oxalacetica (Tgo)" at bounding box center [213, 127] width 402 height 5
checkbox \(Tgo\) "true"
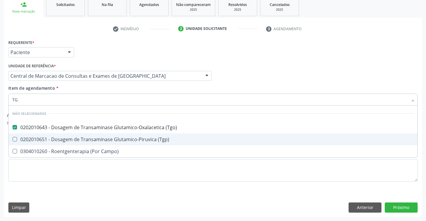
click at [86, 141] on div "0202010651 - Dosagem de Transaminase Glutamico-Piruvica (Tgp)" at bounding box center [213, 139] width 402 height 5
checkbox \(Tgp\) "true"
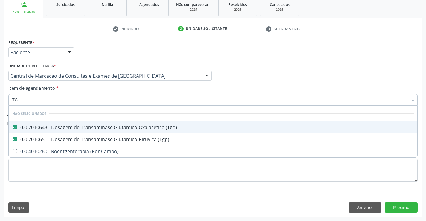
click at [88, 94] on input "TG" at bounding box center [210, 100] width 396 height 12
click at [86, 106] on li "Não selecionados" at bounding box center [213, 114] width 409 height 16
type input "TG"
click at [86, 88] on div "Item de agendamento * TG Desfazer seleção Não selecionados 0202010643 - Dosagem…" at bounding box center [212, 94] width 409 height 19
checkbox Campo\) "true"
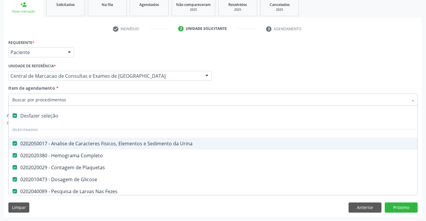
drag, startPoint x: 86, startPoint y: 88, endPoint x: 86, endPoint y: 101, distance: 12.9
click at [86, 101] on input "Item de agendamento *" at bounding box center [210, 100] width 396 height 12
type input "C"
checkbox \(Tgp\) "false"
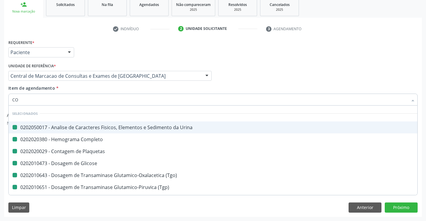
type input "COL"
checkbox Urina "false"
checkbox Plaquetas "false"
checkbox Completo "false"
checkbox Glicose "false"
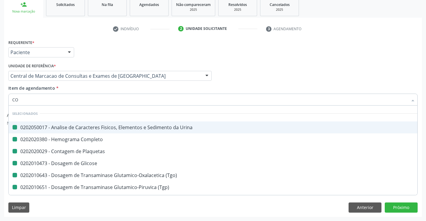
checkbox \(Tgo\) "false"
checkbox \(Tgp\) "false"
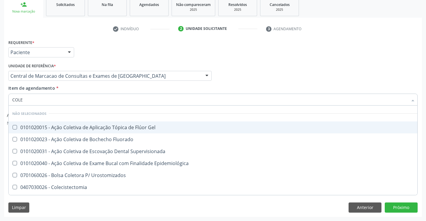
type input "COLES"
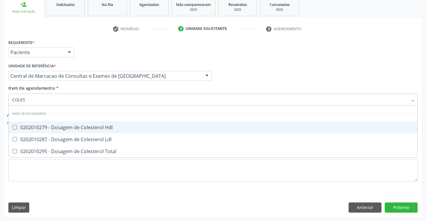
click at [86, 128] on div "0202010279 - Dosagem de Colesterol Hdl" at bounding box center [213, 127] width 402 height 5
checkbox Hdl "true"
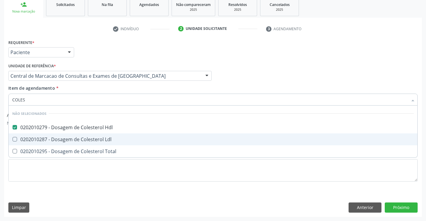
click at [90, 140] on div "0202010287 - Dosagem de Colesterol Ldl" at bounding box center [213, 139] width 402 height 5
checkbox Ldl "true"
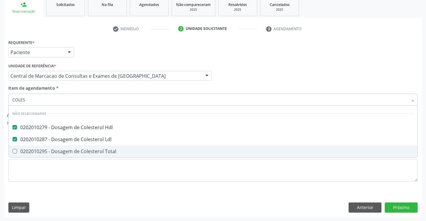
click at [90, 150] on div "0202010295 - Dosagem de Colesterol Total" at bounding box center [213, 151] width 402 height 5
checkbox Total "true"
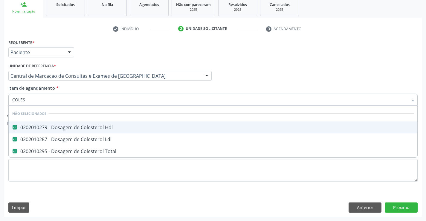
click at [90, 87] on div "Item de agendamento * COLES Desfazer seleção Não selecionados 0202010279 - Dosa…" at bounding box center [212, 94] width 409 height 19
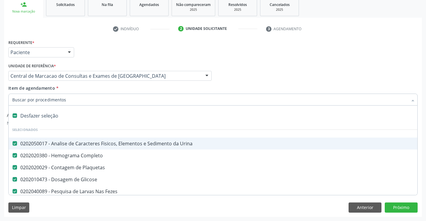
type input "T"
checkbox Ldl "false"
checkbox Total "false"
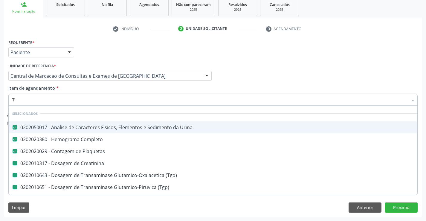
type input "TR"
checkbox Creatinina "false"
checkbox \(Tgo\) "false"
checkbox \(Tgp\) "false"
checkbox Hdl "false"
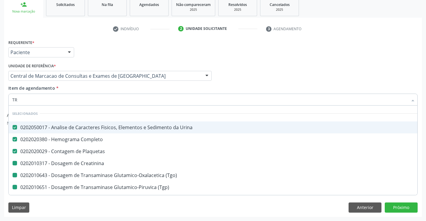
checkbox Ldl "false"
checkbox Total "false"
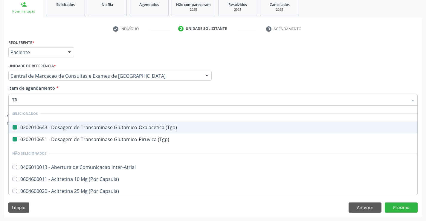
type input "TRI"
checkbox \(Tgo\) "false"
checkbox \(Tgp\) "false"
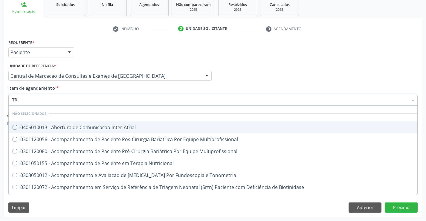
type input "TRIG"
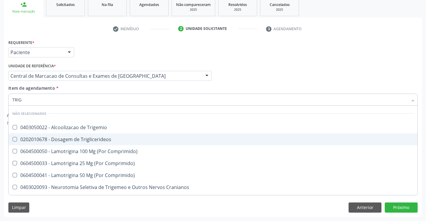
click at [91, 138] on div "0202010678 - Dosagem de Triglicerideos" at bounding box center [213, 139] width 402 height 5
checkbox Triglicerideos "true"
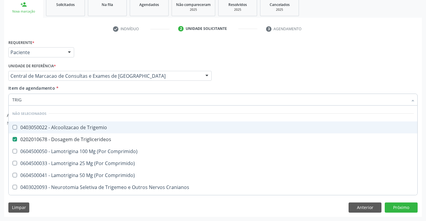
click at [84, 90] on div "Item de agendamento * TRIG Desfazer seleção Não selecionados 0403050022 - Alcoo…" at bounding box center [212, 94] width 409 height 19
checkbox Trigemio "true"
checkbox Comprimido\) "true"
checkbox Cranianos "true"
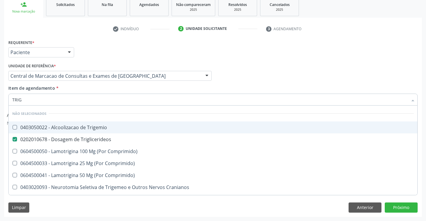
checkbox Espinal "true"
checkbox Comprimido\) "true"
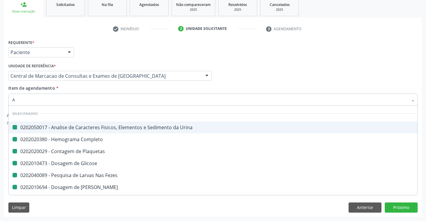
type input "AB"
checkbox Urina "false"
checkbox Completo "false"
checkbox Glicose "false"
checkbox Fezes "false"
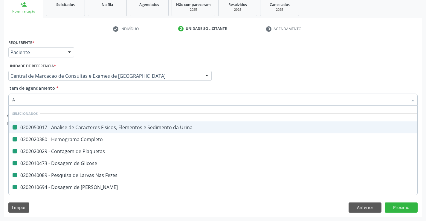
checkbox Ureia "false"
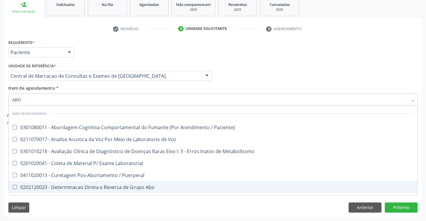
click at [90, 186] on div "0202120023 - Determinacao Direta e Reversa de Grupo Abo" at bounding box center [213, 187] width 402 height 5
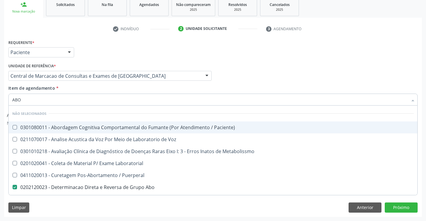
click at [97, 89] on div "Item de agendamento * ABO Desfazer seleção Não selecionados 0301080011 - Aborda…" at bounding box center [212, 94] width 409 height 19
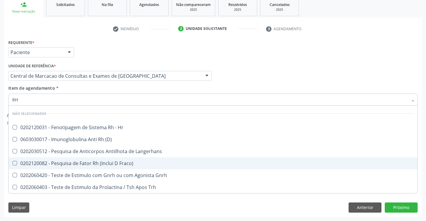
click at [95, 159] on span "0202120082 - Pesquisa de Fator Rh (Inclui D Fraco)" at bounding box center [213, 163] width 409 height 12
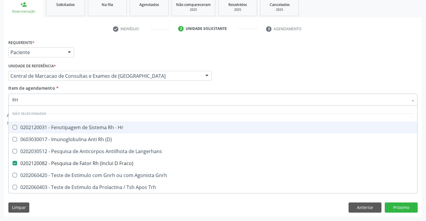
click at [88, 90] on div "Item de agendamento * RH Desfazer seleção Não selecionados 0202120031 - Fenotip…" at bounding box center [212, 94] width 409 height 19
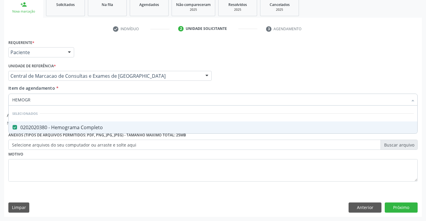
click at [84, 89] on div "Item de agendamento * HEMOGR Desfazer seleção Selecionados 0202020380 - Hemogra…" at bounding box center [212, 94] width 409 height 19
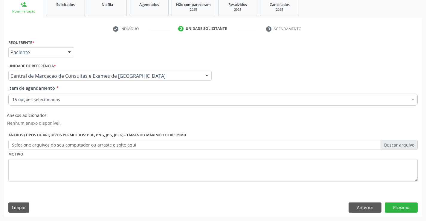
click at [82, 103] on div "15 opções selecionadas" at bounding box center [212, 100] width 409 height 12
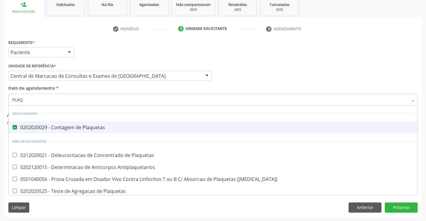
click at [78, 89] on div "Item de agendamento * PLAQ Desfazer seleção Selecionados 0202020029 - Contagem …" at bounding box center [212, 94] width 409 height 19
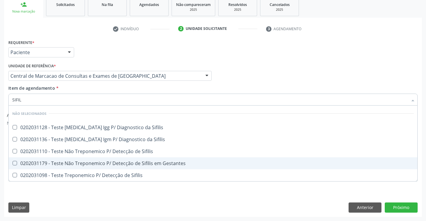
click at [92, 159] on span "0202031179 - Teste Não Treponemico P/ Detecção de Sifilis em Gestantes" at bounding box center [213, 163] width 409 height 12
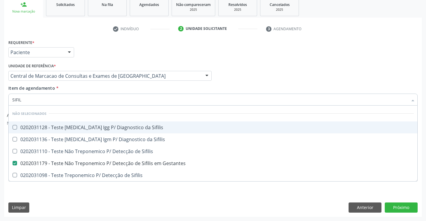
click at [131, 86] on div "Item de agendamento * SIFIL Desfazer seleção Não selecionados 0202031128 - Test…" at bounding box center [212, 94] width 409 height 19
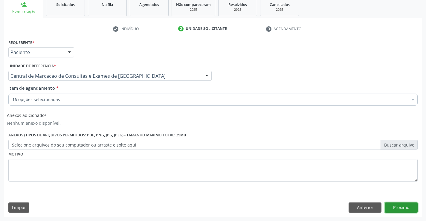
click at [391, 206] on button "Próximo" at bounding box center [401, 207] width 33 height 10
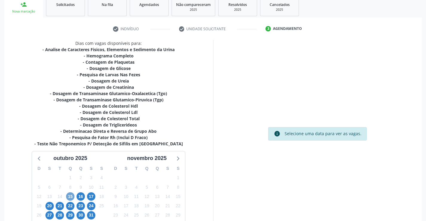
click at [72, 196] on span "15" at bounding box center [70, 196] width 8 height 8
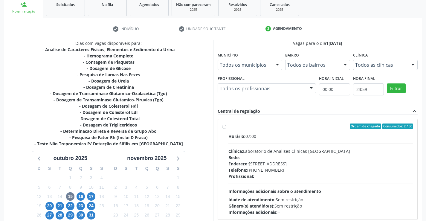
click at [312, 150] on div "Clínica: Laboratorio de Analises Clinicas [GEOGRAPHIC_DATA]" at bounding box center [320, 151] width 185 height 6
click at [226, 129] on input "Ordem de chegada Consumidos: 2 / 30 Horário: 07:00 Clínica: Laboratorio de Anal…" at bounding box center [224, 126] width 4 height 5
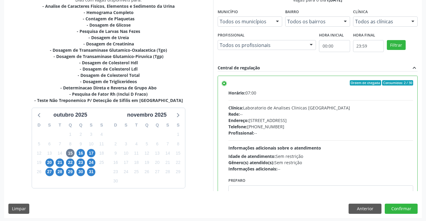
scroll to position [136, 0]
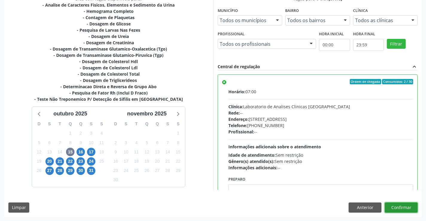
click at [400, 206] on button "Confirmar" at bounding box center [401, 207] width 33 height 10
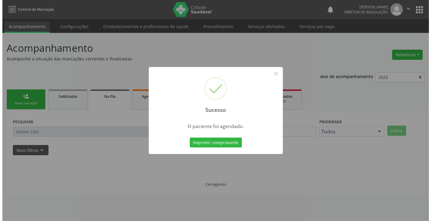
scroll to position [0, 0]
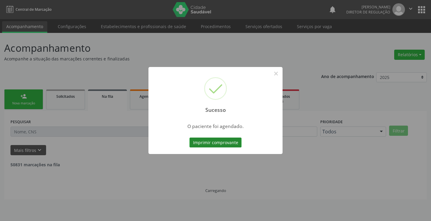
click at [231, 147] on button "Imprimir comprovante" at bounding box center [215, 143] width 52 height 10
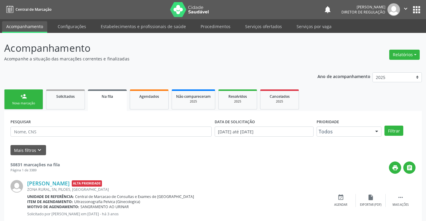
drag, startPoint x: 407, startPoint y: 8, endPoint x: 395, endPoint y: 22, distance: 18.5
click at [406, 8] on icon "" at bounding box center [406, 8] width 7 height 7
click at [377, 39] on link "Sair" at bounding box center [390, 36] width 41 height 8
